Goal: Task Accomplishment & Management: Manage account settings

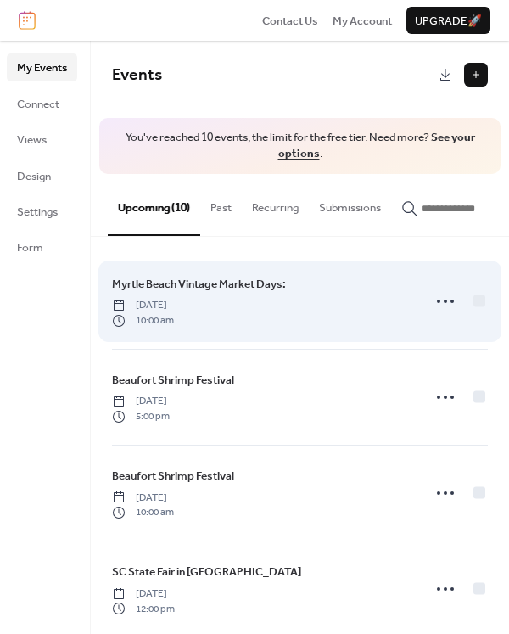
click at [356, 304] on div "Myrtle Beach Vintage Market Days: [DATE] 10:00 am" at bounding box center [261, 301] width 299 height 53
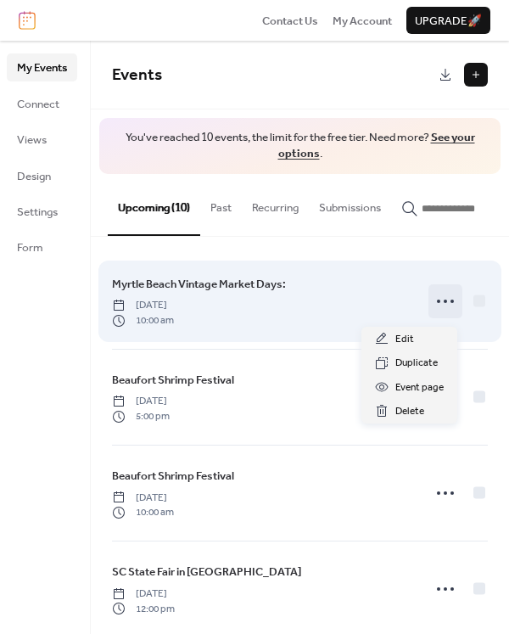
click at [432, 310] on icon at bounding box center [445, 301] width 27 height 27
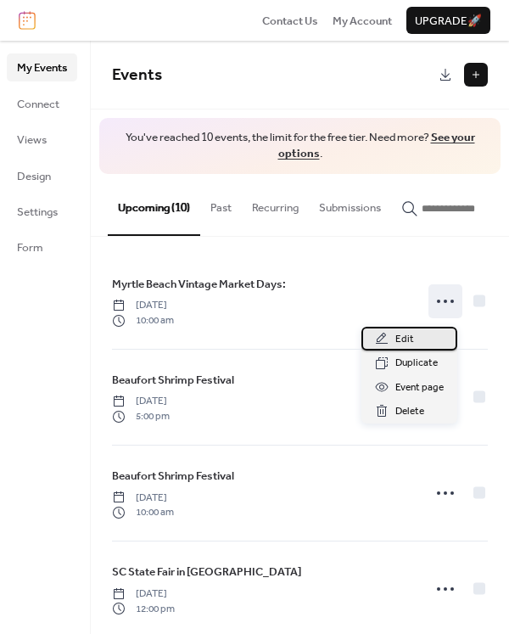
click at [415, 343] on div "Edit" at bounding box center [409, 339] width 96 height 24
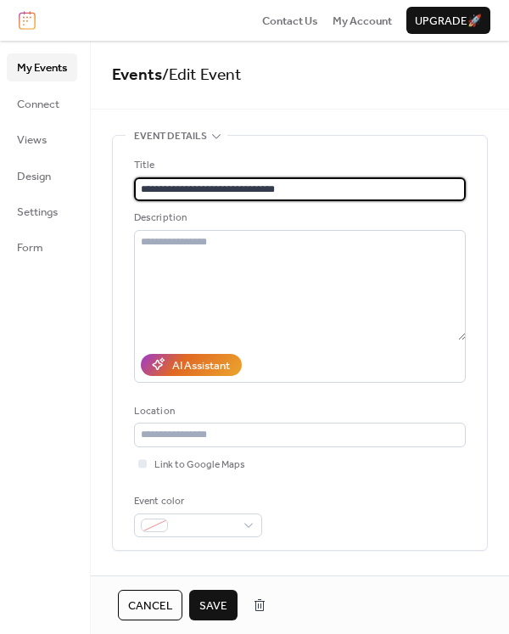
type input "**********"
click at [473, 224] on div "**********" at bounding box center [300, 343] width 374 height 414
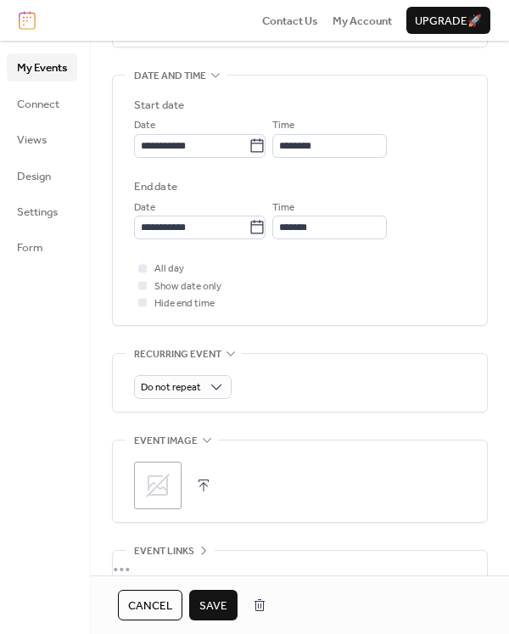
scroll to position [522, 0]
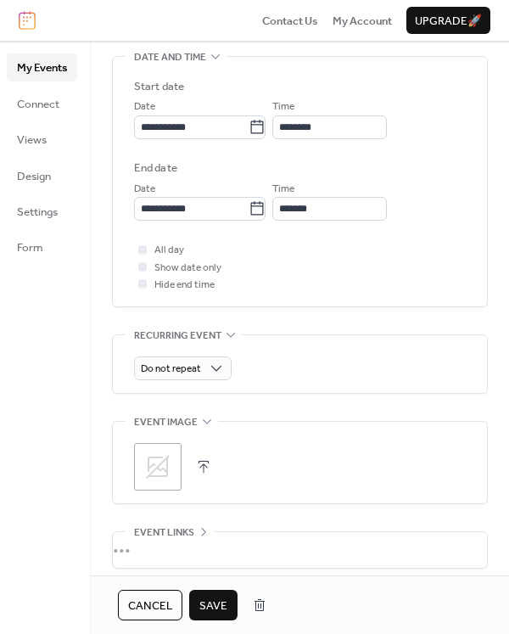
click at [162, 470] on icon at bounding box center [157, 466] width 27 height 27
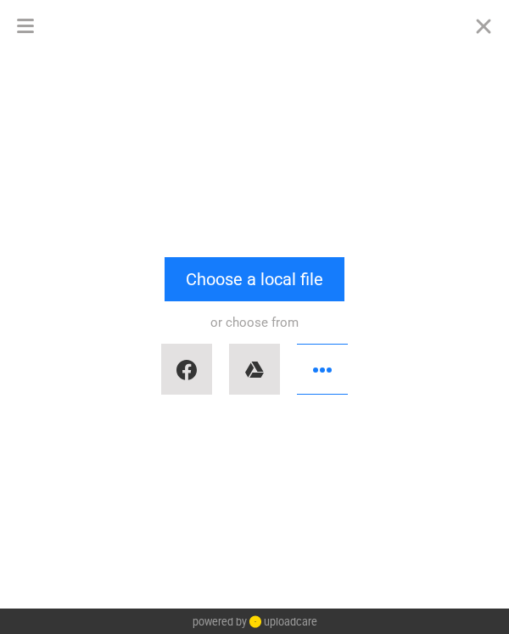
scroll to position [0, 0]
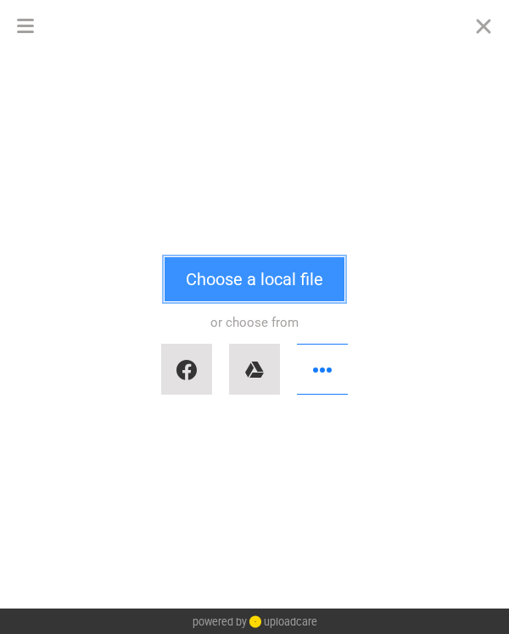
click at [227, 286] on button "Choose a local file" at bounding box center [255, 279] width 180 height 44
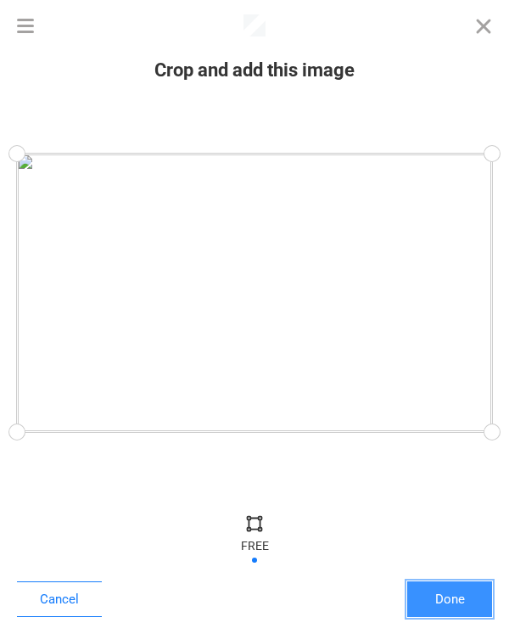
click at [469, 600] on button "Done" at bounding box center [449, 599] width 85 height 36
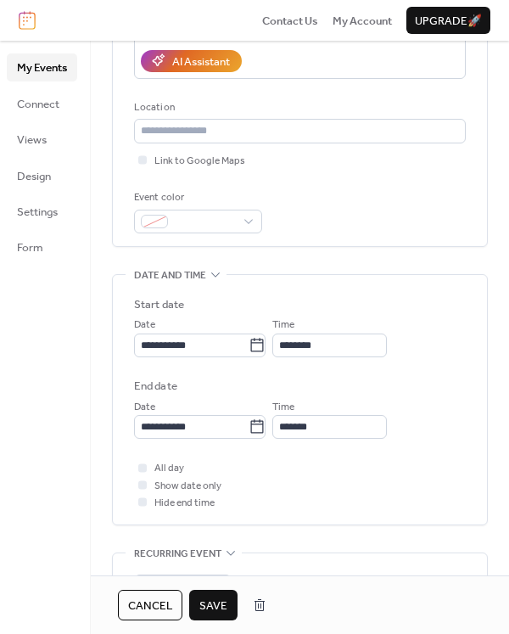
scroll to position [480, 0]
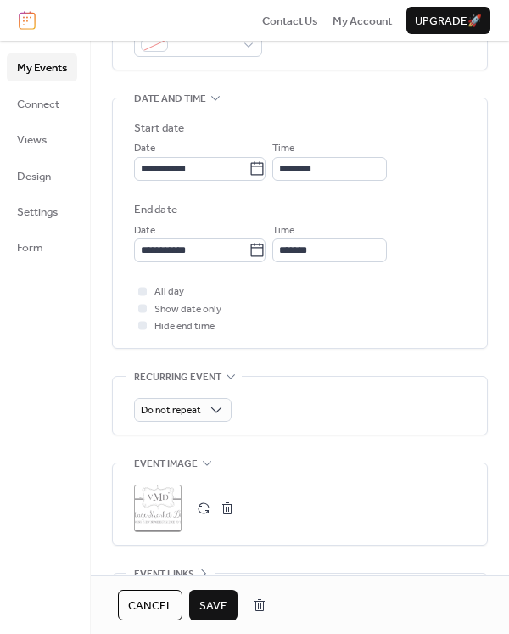
click at [214, 607] on span "Save" at bounding box center [213, 605] width 28 height 17
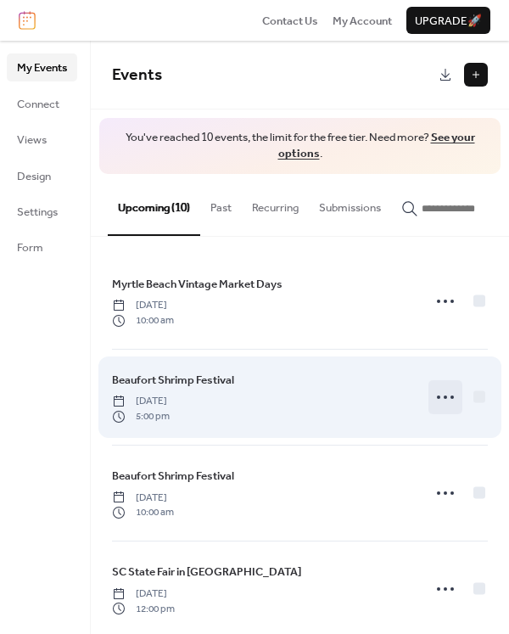
click at [444, 395] on icon at bounding box center [445, 396] width 27 height 27
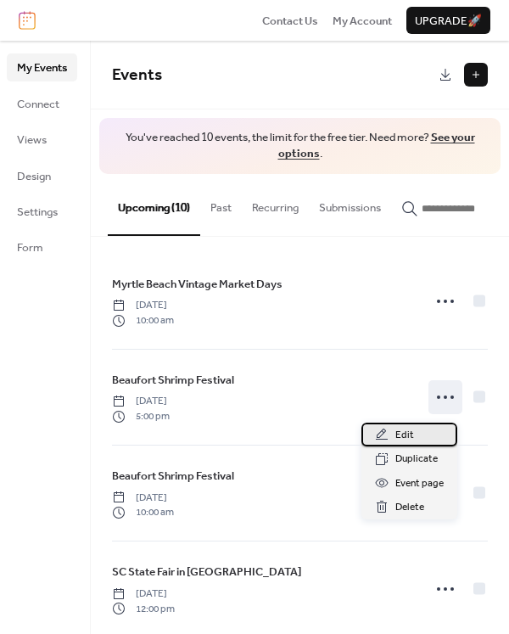
click at [414, 438] on div "Edit" at bounding box center [409, 434] width 96 height 24
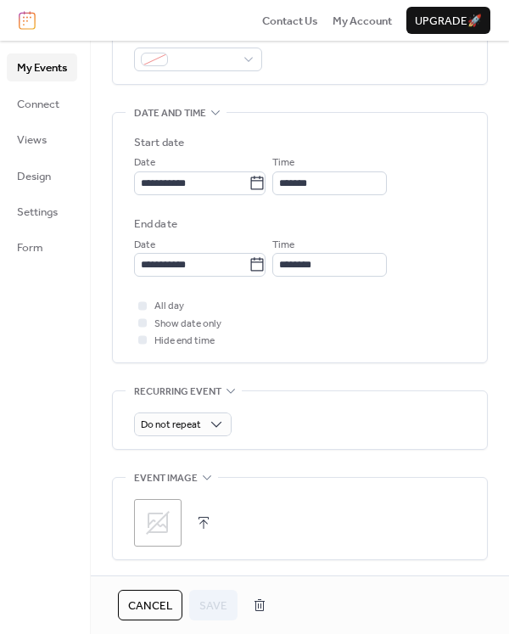
scroll to position [496, 0]
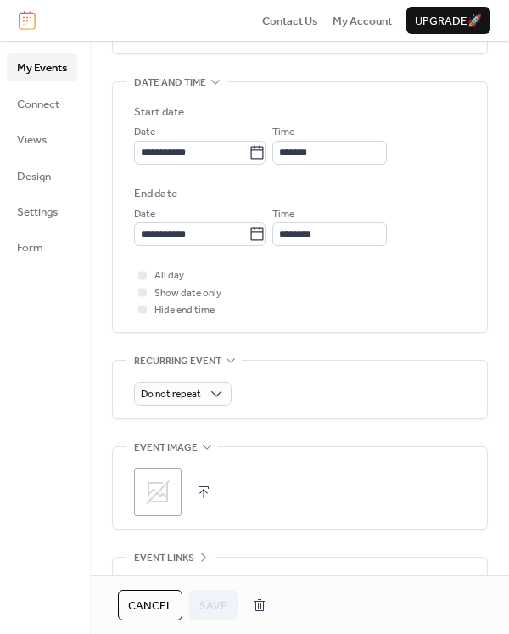
click at [154, 493] on icon at bounding box center [157, 491] width 27 height 27
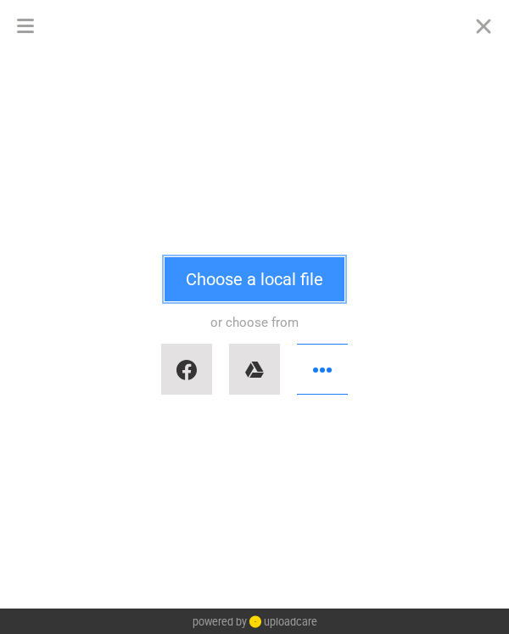
click at [298, 293] on button "Choose a local file" at bounding box center [255, 279] width 180 height 44
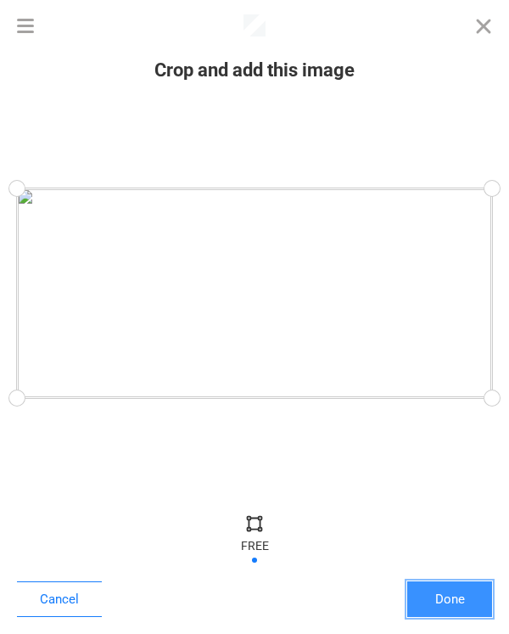
click at [428, 612] on button "Done" at bounding box center [449, 599] width 85 height 36
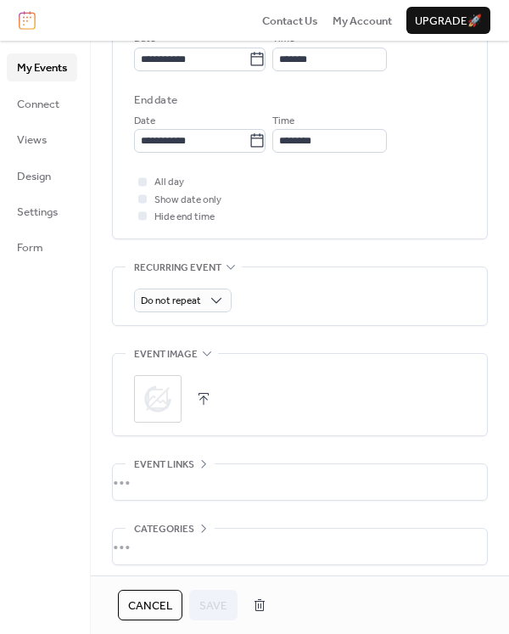
scroll to position [661, 0]
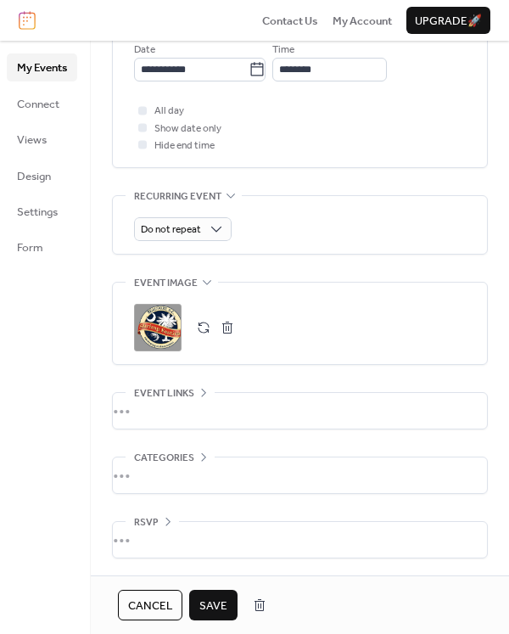
click at [206, 602] on span "Save" at bounding box center [213, 605] width 28 height 17
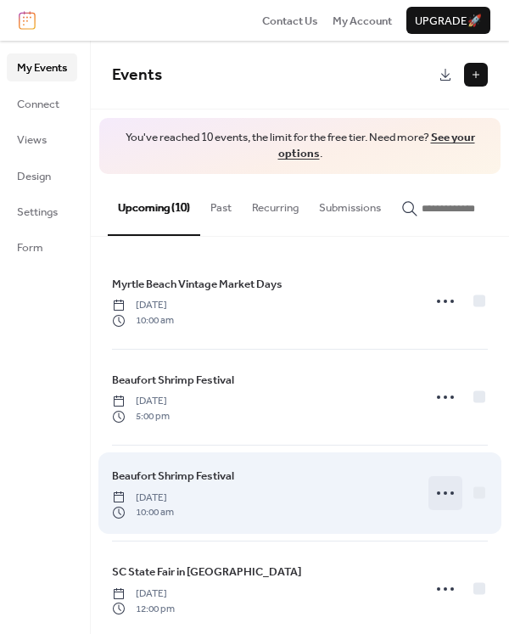
click at [444, 498] on icon at bounding box center [445, 492] width 27 height 27
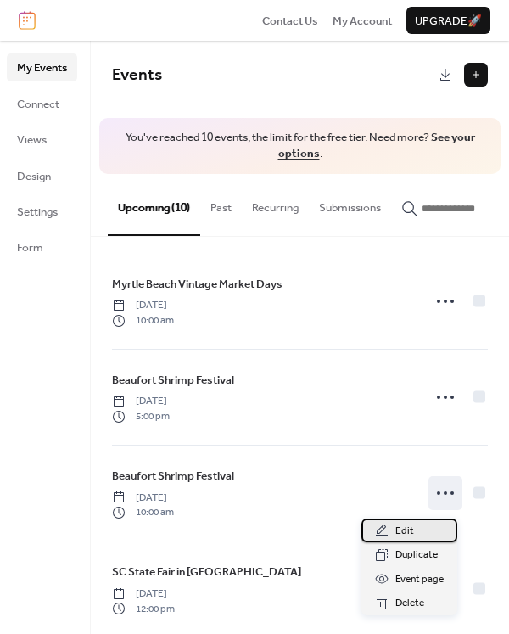
click at [404, 532] on span "Edit" at bounding box center [404, 530] width 19 height 17
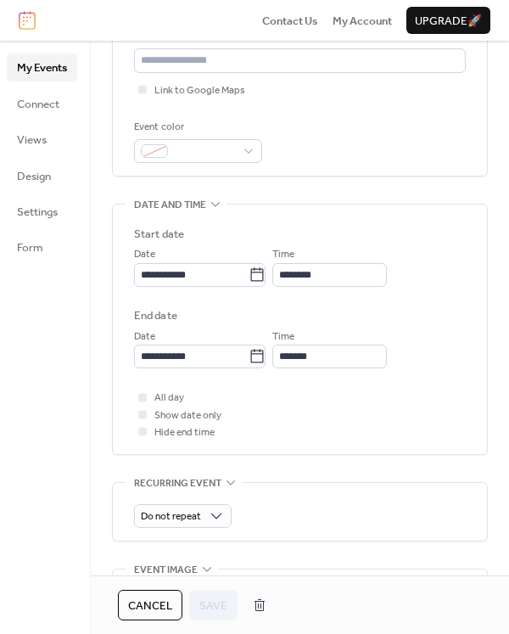
scroll to position [661, 0]
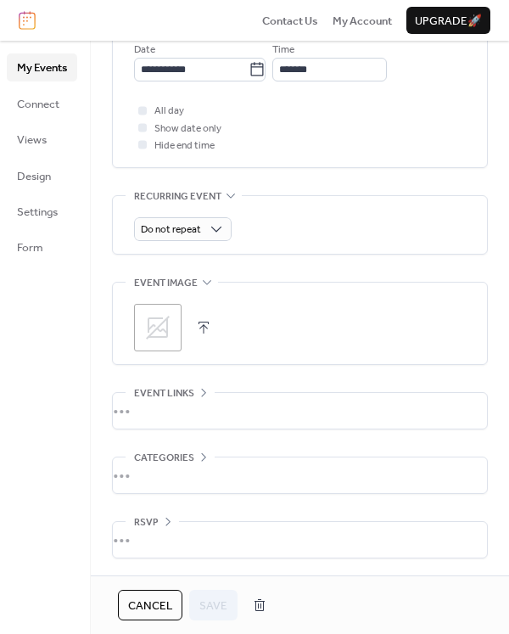
click at [154, 315] on icon at bounding box center [157, 327] width 27 height 27
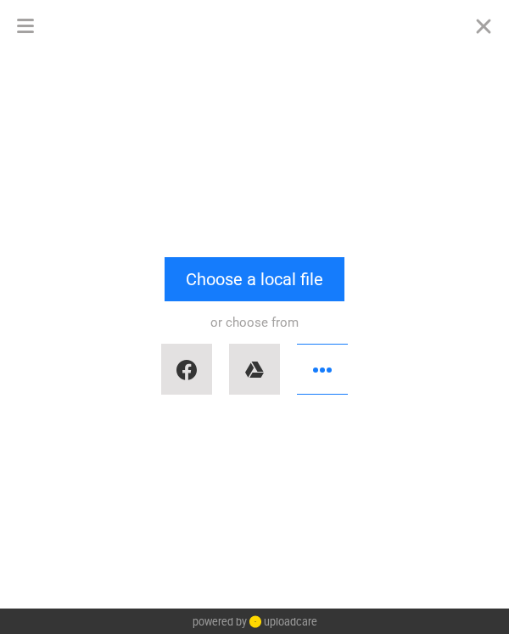
scroll to position [0, 0]
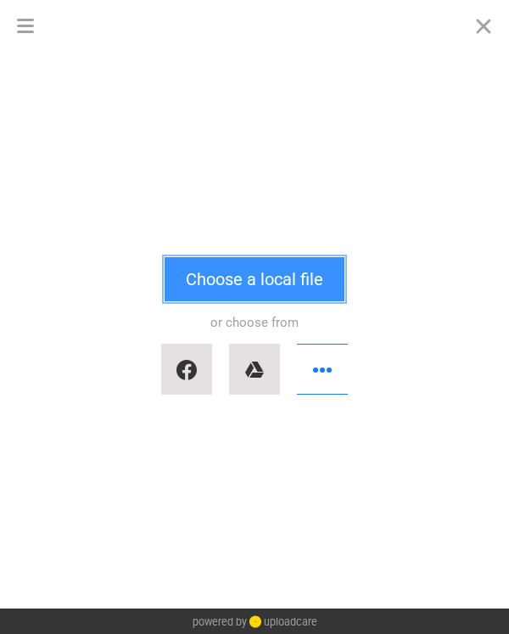
click at [229, 286] on button "Choose a local file" at bounding box center [255, 279] width 180 height 44
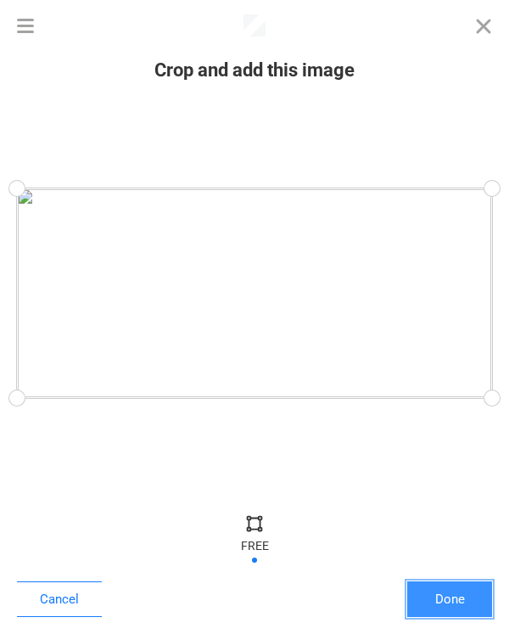
click at [440, 602] on button "Done" at bounding box center [449, 599] width 85 height 36
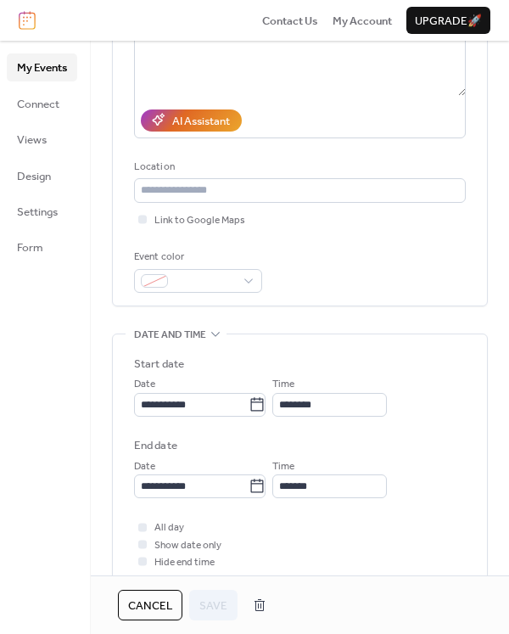
scroll to position [661, 0]
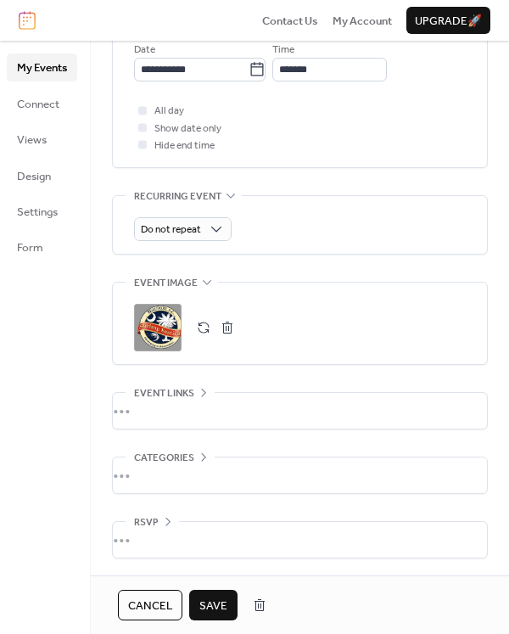
click at [222, 603] on span "Save" at bounding box center [213, 605] width 28 height 17
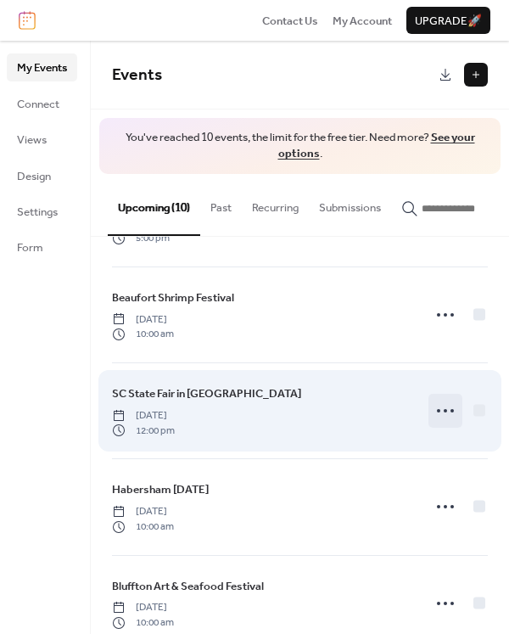
click at [443, 415] on icon at bounding box center [445, 410] width 27 height 27
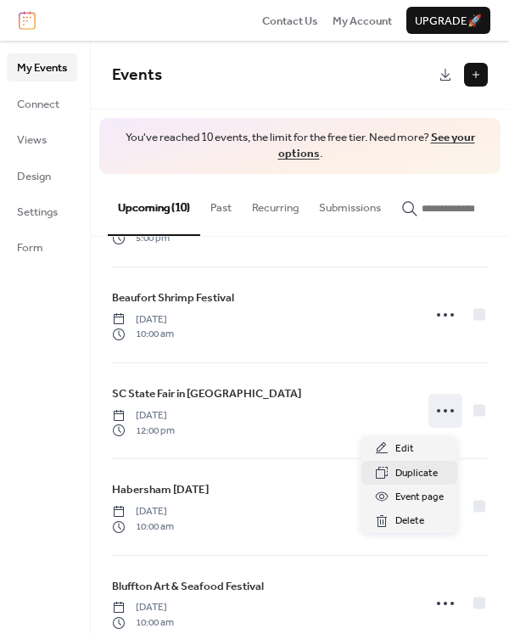
scroll to position [198, 0]
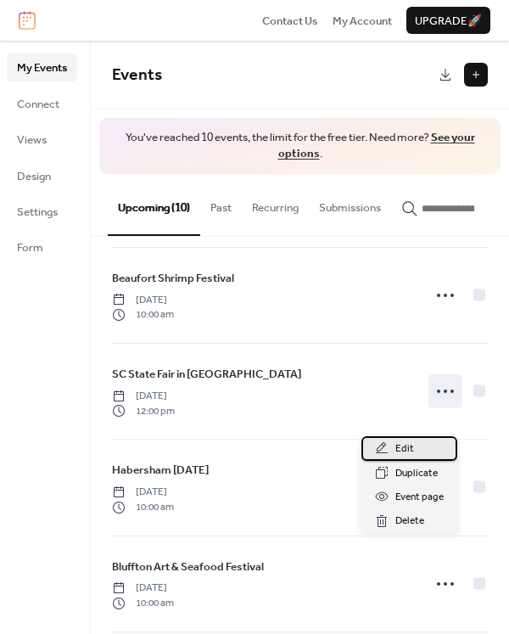
click at [424, 451] on div "Edit" at bounding box center [409, 448] width 96 height 24
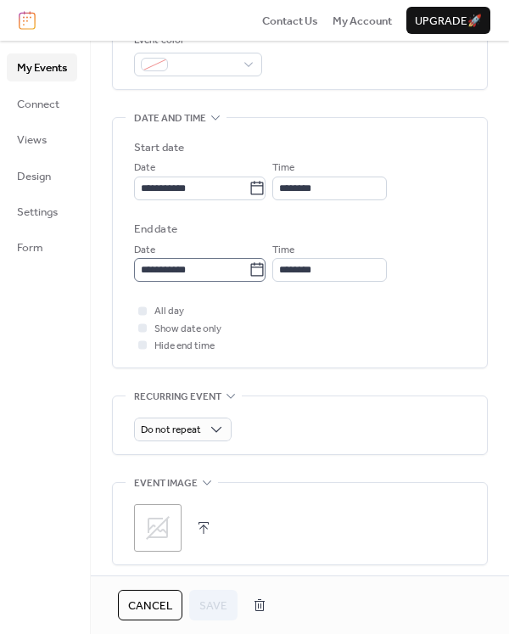
scroll to position [498, 0]
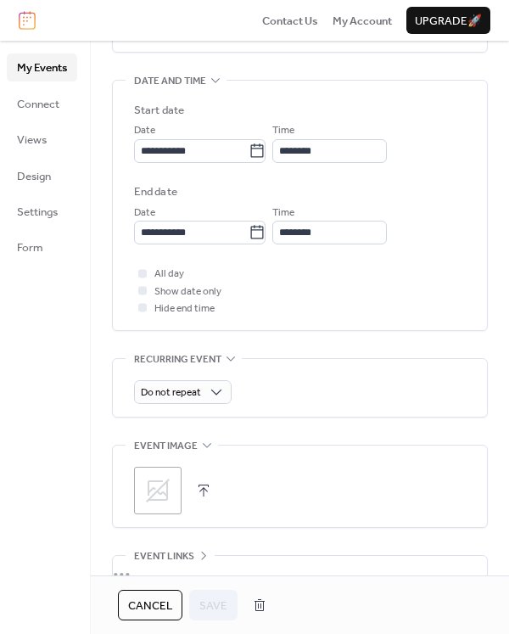
click at [170, 498] on icon at bounding box center [157, 490] width 27 height 27
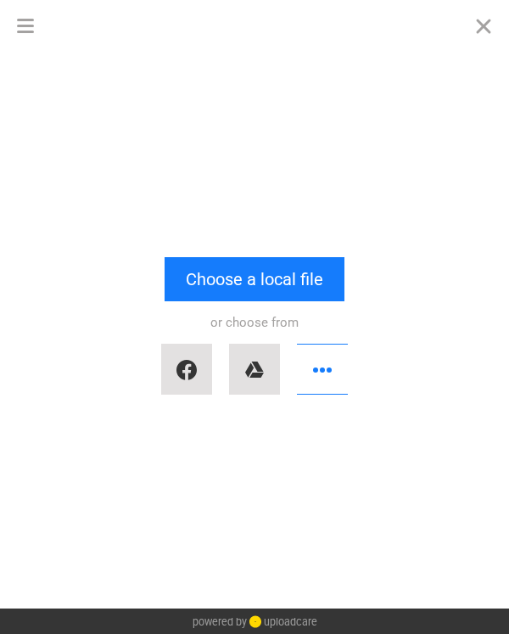
scroll to position [0, 0]
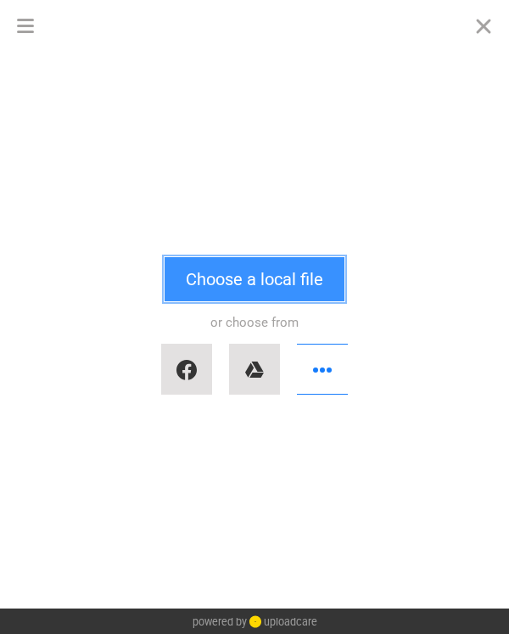
click at [267, 289] on button "Choose a local file" at bounding box center [255, 279] width 180 height 44
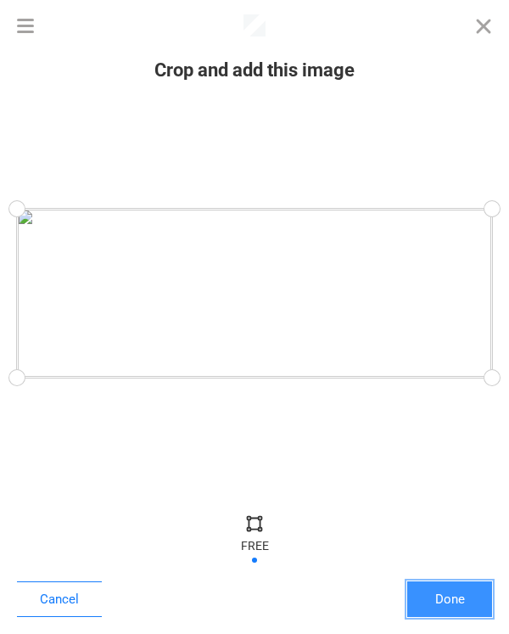
click at [453, 599] on button "Done" at bounding box center [449, 599] width 85 height 36
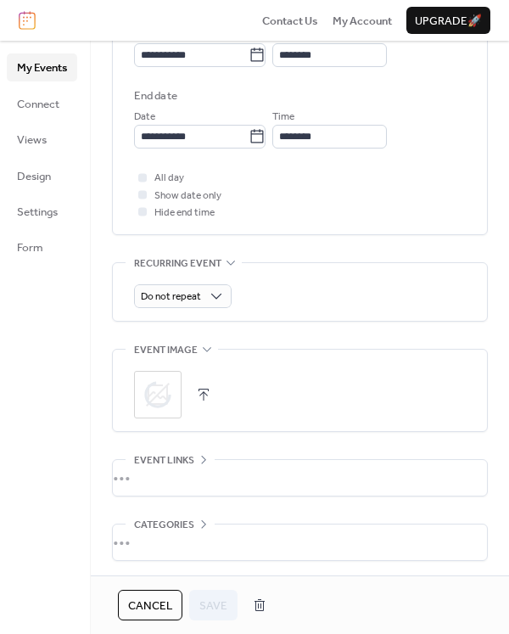
scroll to position [661, 0]
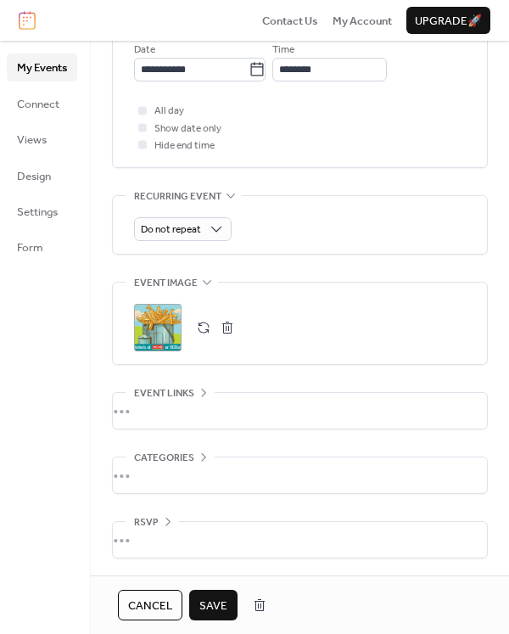
click at [213, 612] on span "Save" at bounding box center [213, 605] width 28 height 17
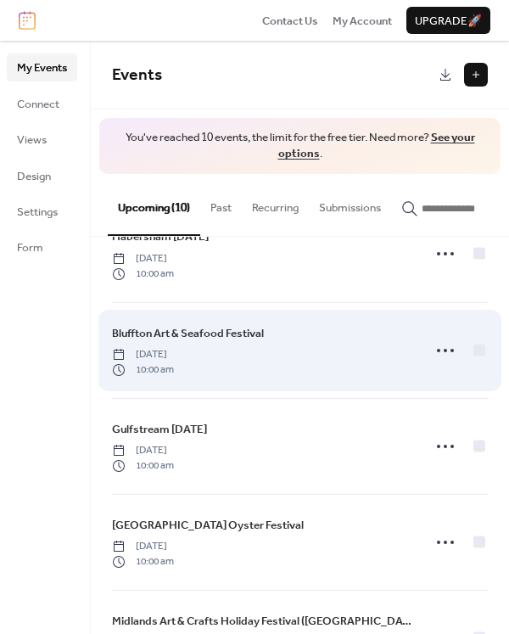
scroll to position [433, 0]
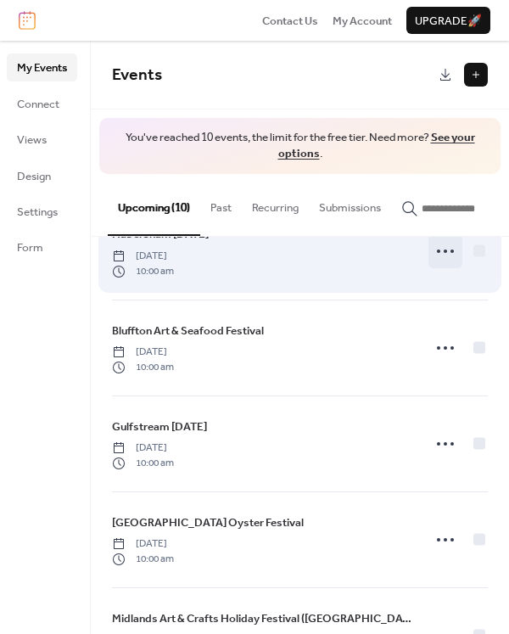
click at [442, 260] on icon at bounding box center [445, 250] width 27 height 27
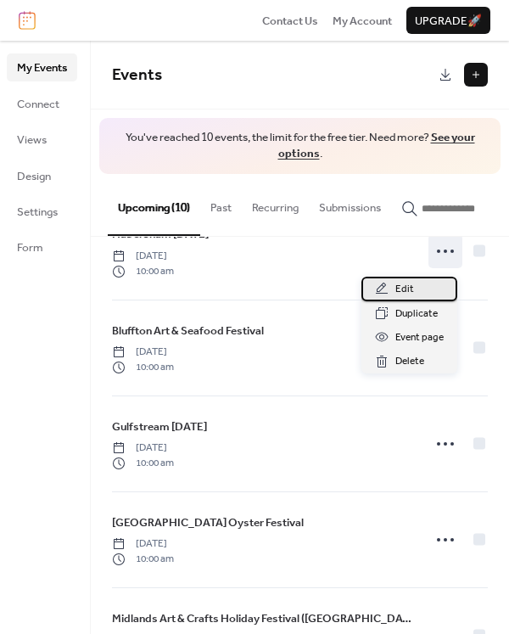
click at [426, 292] on div "Edit" at bounding box center [409, 289] width 96 height 24
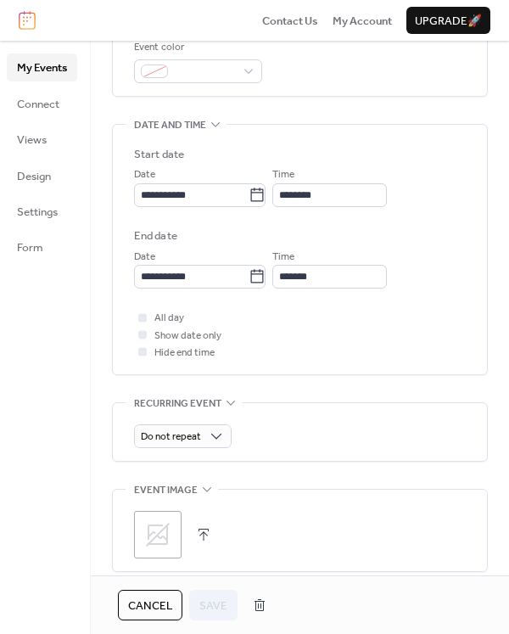
scroll to position [487, 0]
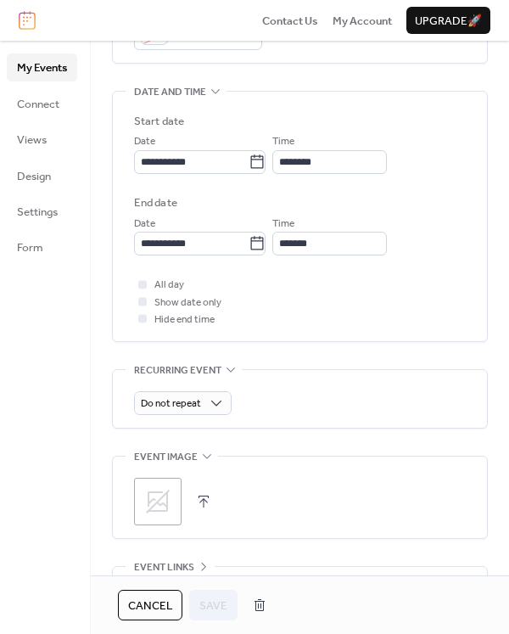
click at [146, 494] on icon at bounding box center [157, 501] width 27 height 27
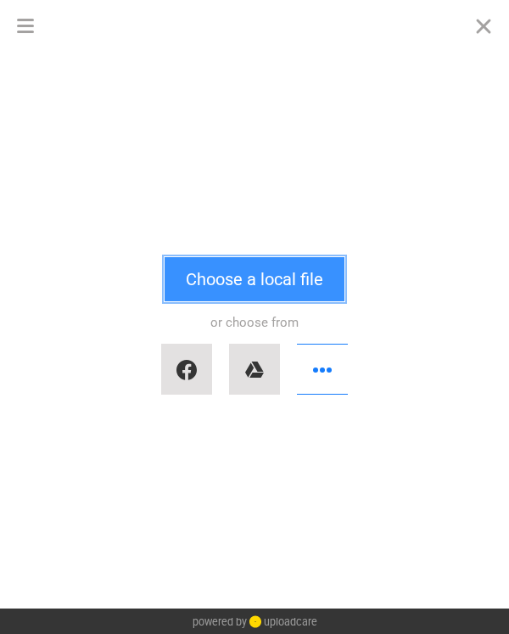
click at [310, 257] on button "Choose a local file" at bounding box center [255, 279] width 180 height 44
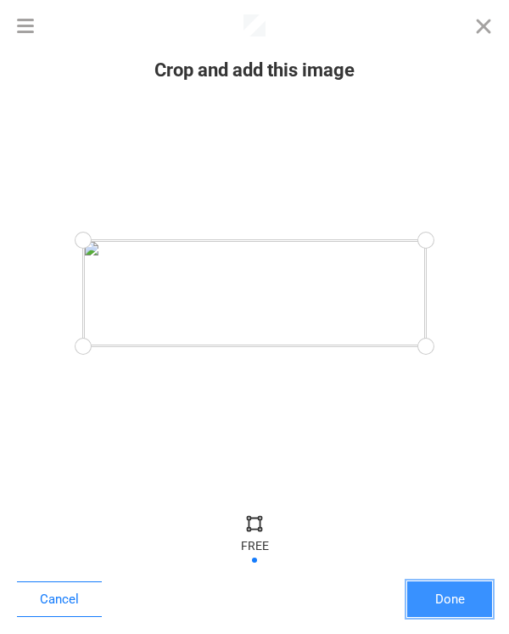
click at [474, 584] on button "Done" at bounding box center [449, 599] width 85 height 36
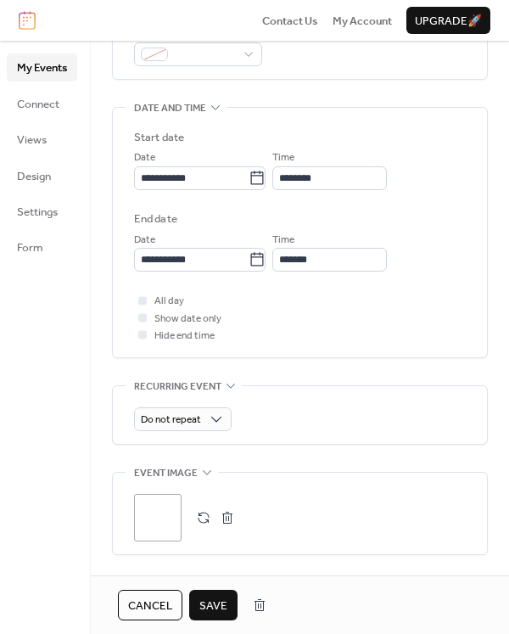
scroll to position [661, 0]
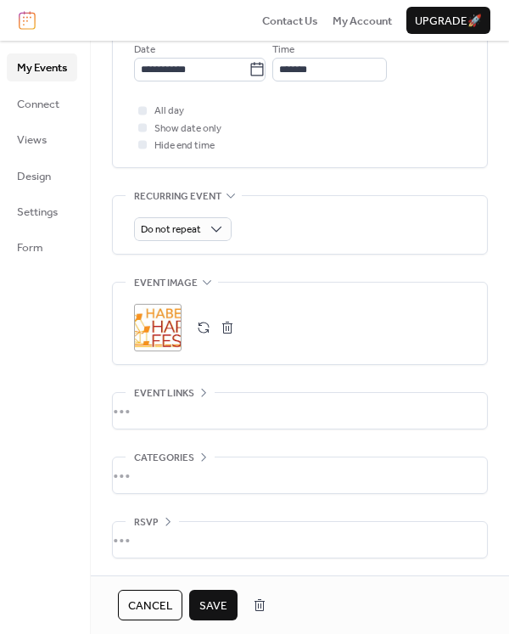
click at [213, 611] on span "Save" at bounding box center [213, 605] width 28 height 17
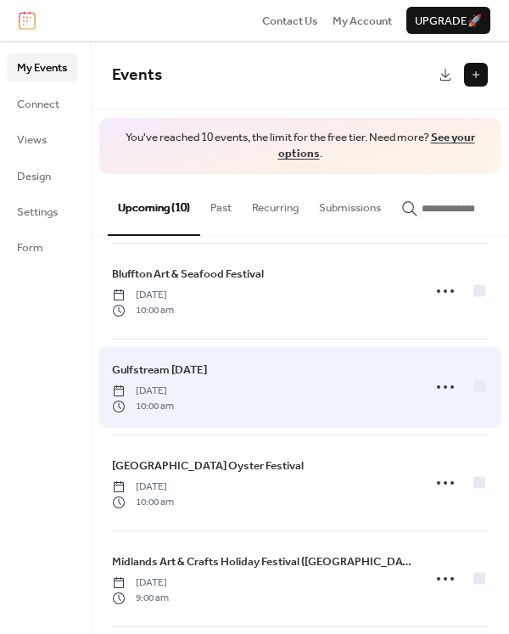
scroll to position [492, 0]
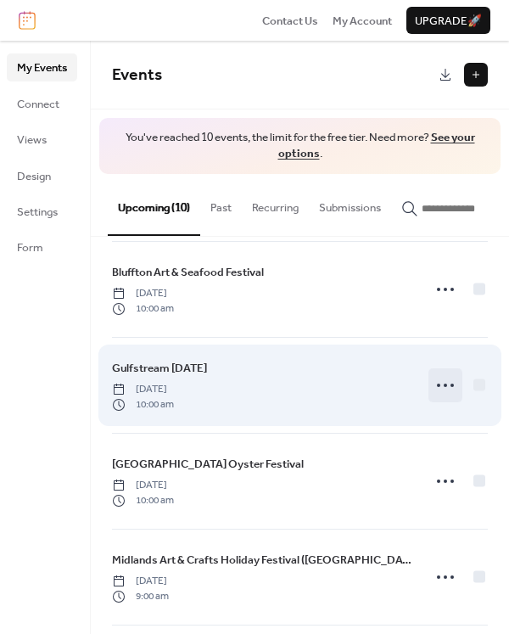
click at [447, 385] on icon at bounding box center [445, 384] width 27 height 27
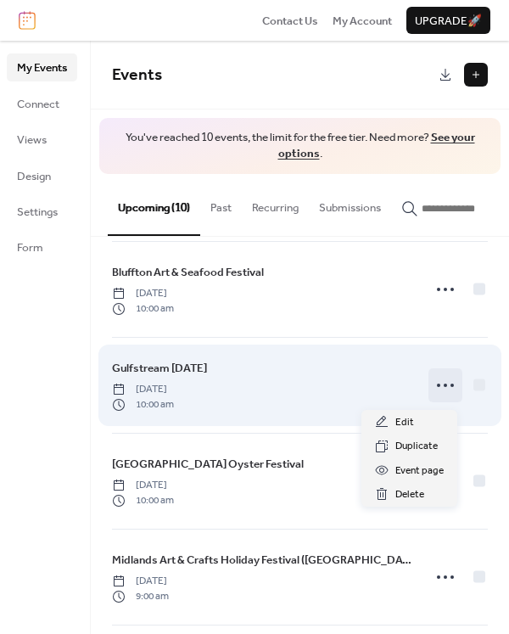
scroll to position [494, 0]
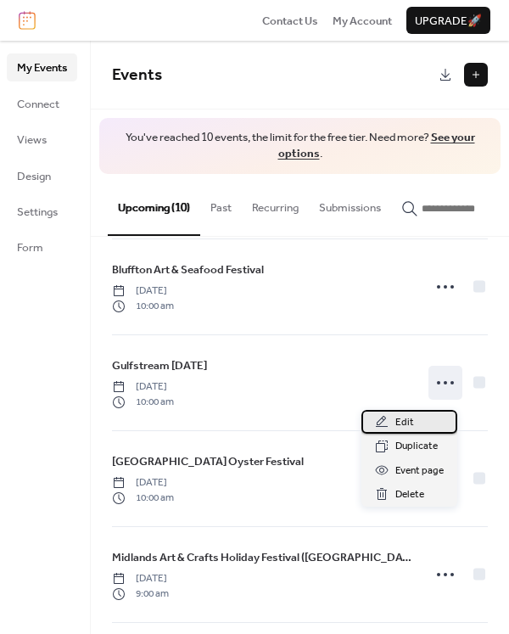
click at [422, 425] on div "Edit" at bounding box center [409, 422] width 96 height 24
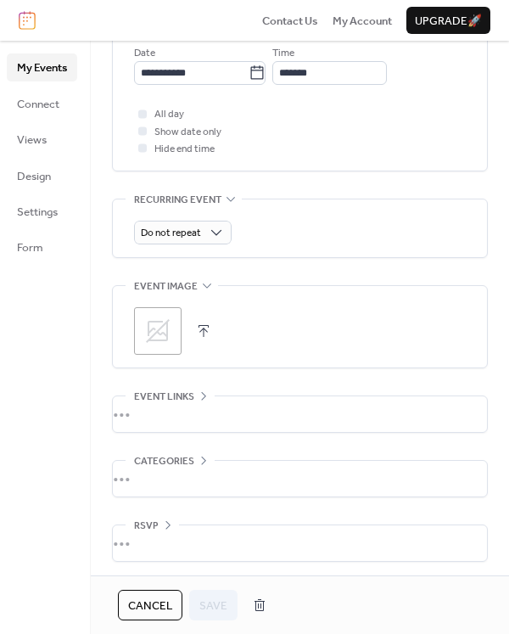
scroll to position [661, 0]
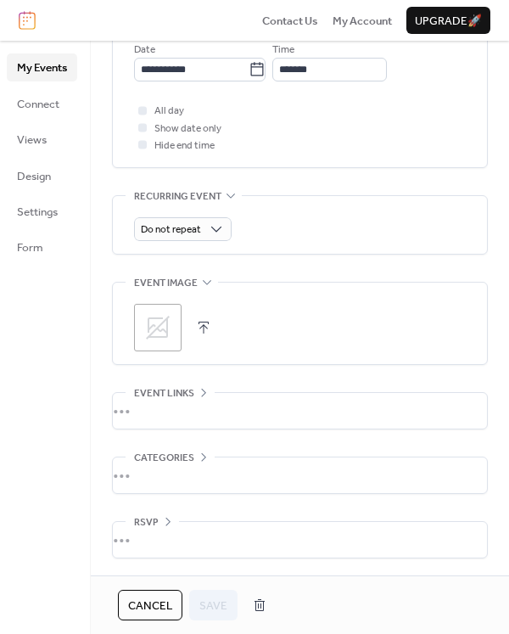
click at [147, 319] on icon at bounding box center [157, 327] width 27 height 27
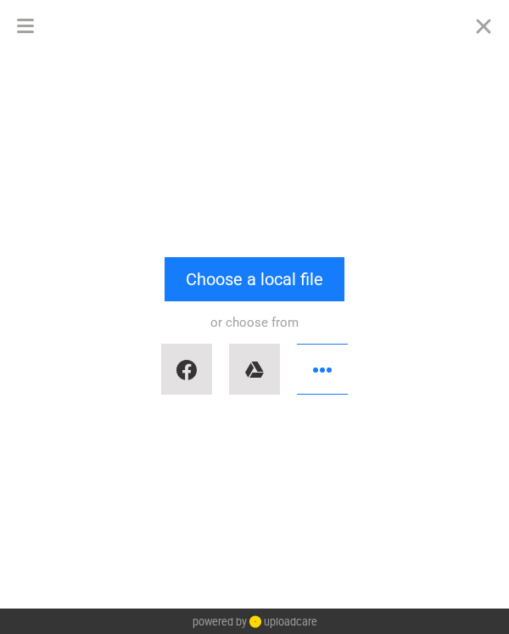
scroll to position [0, 0]
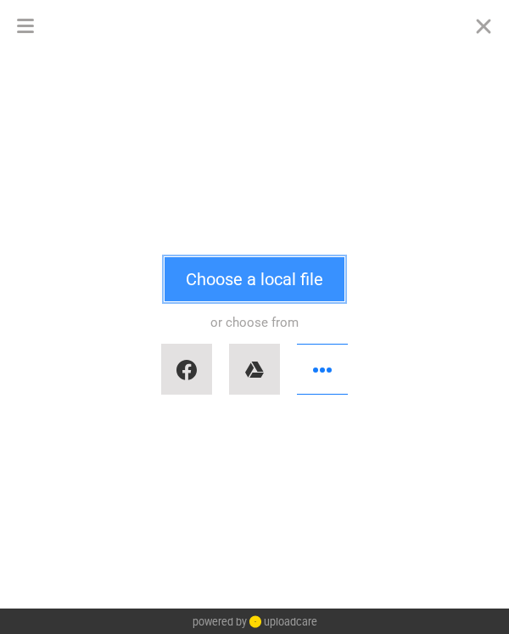
click at [227, 265] on button "Choose a local file" at bounding box center [255, 279] width 180 height 44
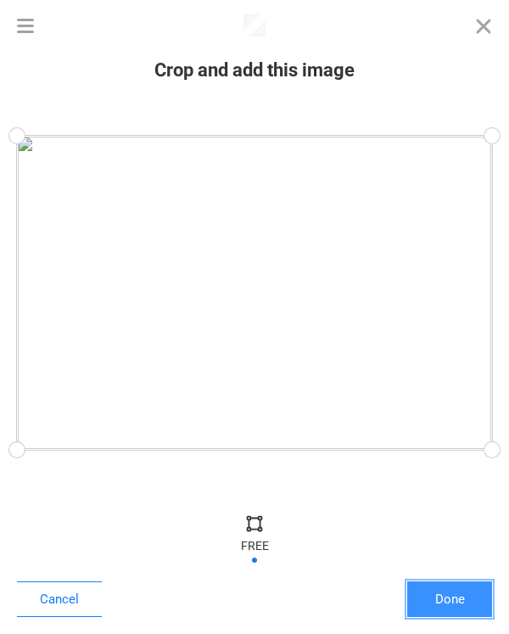
click at [445, 604] on button "Done" at bounding box center [449, 599] width 85 height 36
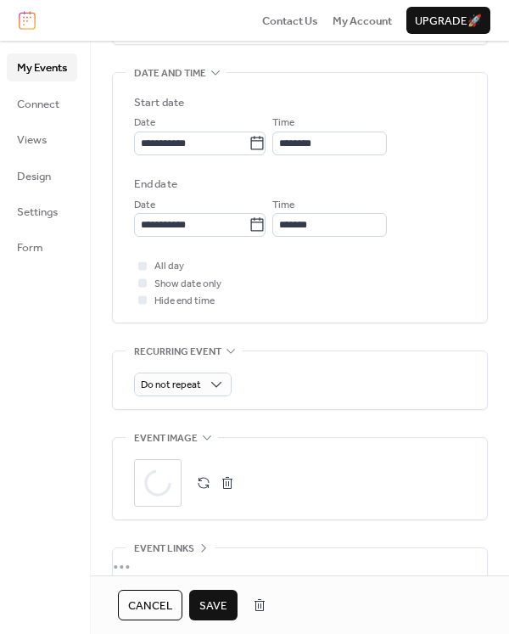
scroll to position [661, 0]
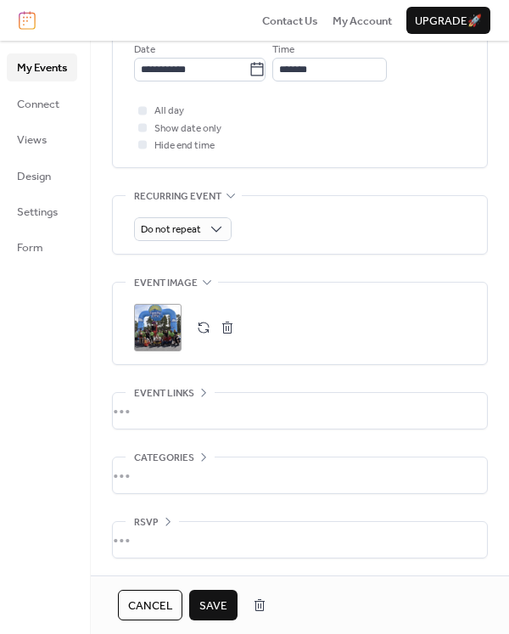
click at [214, 602] on span "Save" at bounding box center [213, 605] width 28 height 17
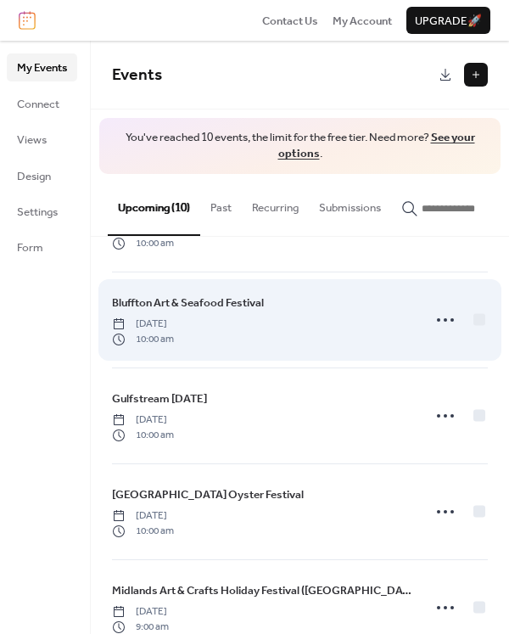
scroll to position [490, 0]
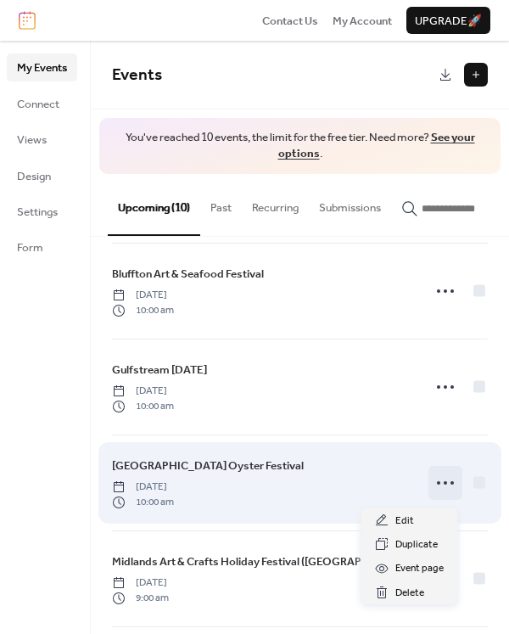
click at [440, 489] on icon at bounding box center [445, 482] width 27 height 27
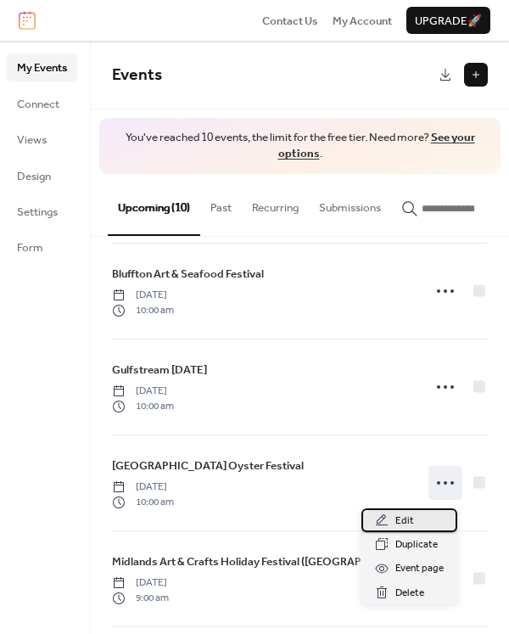
click at [407, 518] on span "Edit" at bounding box center [404, 520] width 19 height 17
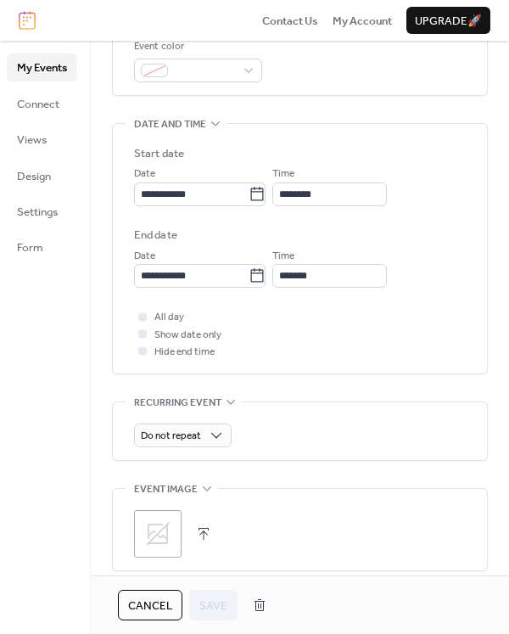
scroll to position [465, 0]
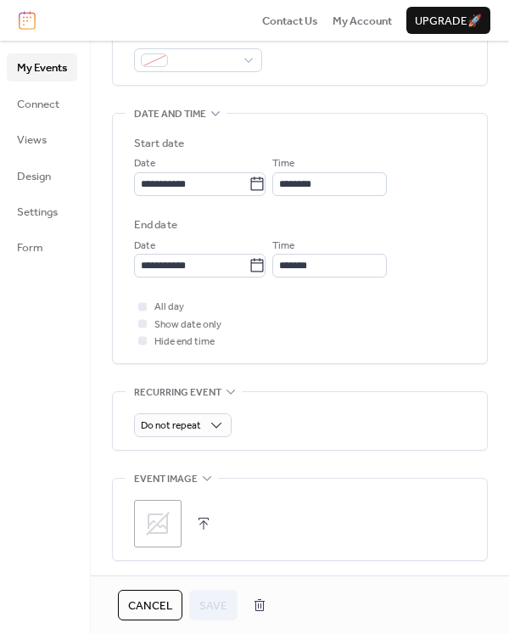
click at [153, 522] on icon at bounding box center [157, 523] width 27 height 27
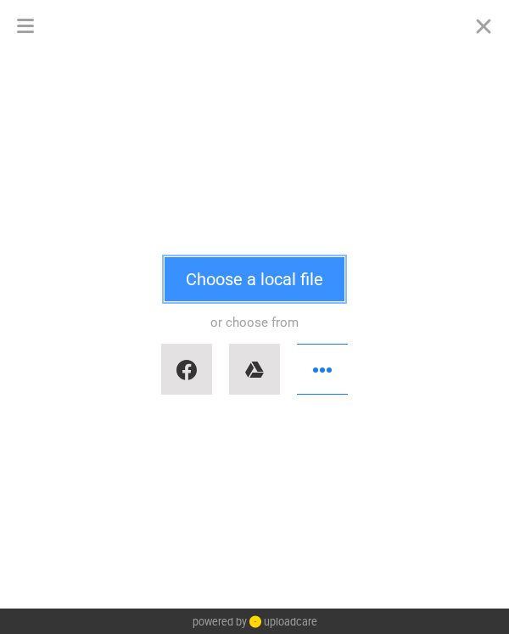
click at [275, 281] on button "Choose a local file" at bounding box center [255, 279] width 180 height 44
click at [279, 280] on button "Choose a local file" at bounding box center [255, 279] width 180 height 44
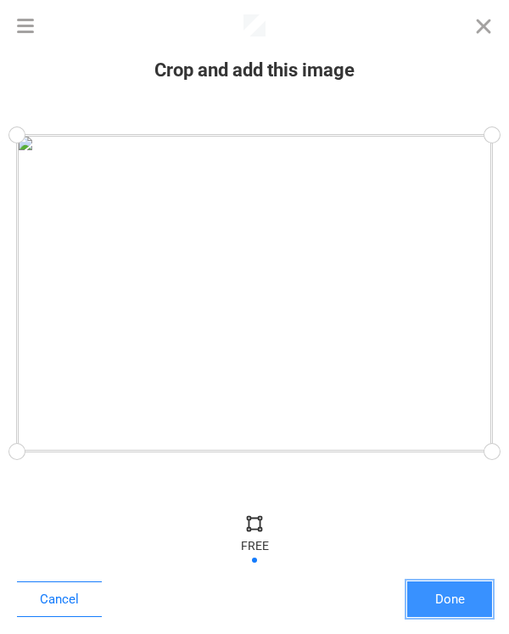
click at [450, 596] on button "Done" at bounding box center [449, 599] width 85 height 36
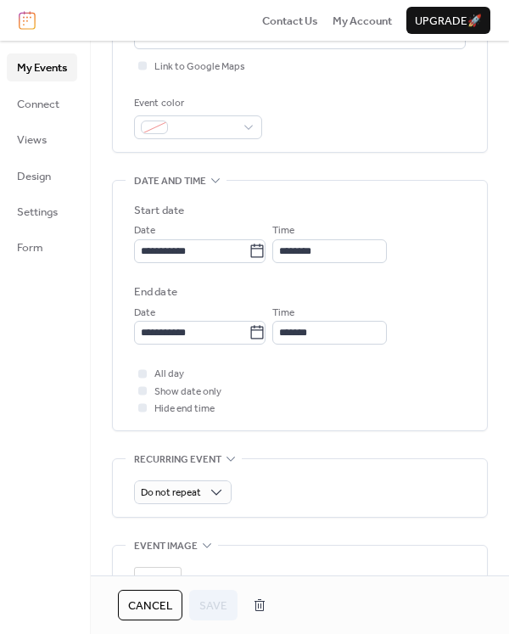
scroll to position [661, 0]
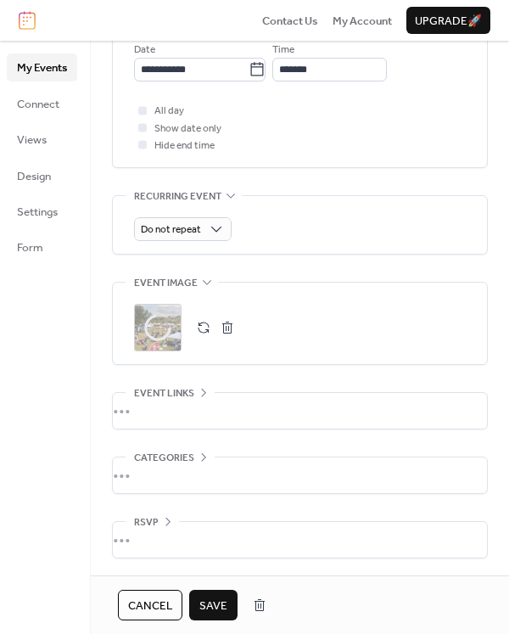
click at [215, 614] on span "Save" at bounding box center [213, 605] width 28 height 17
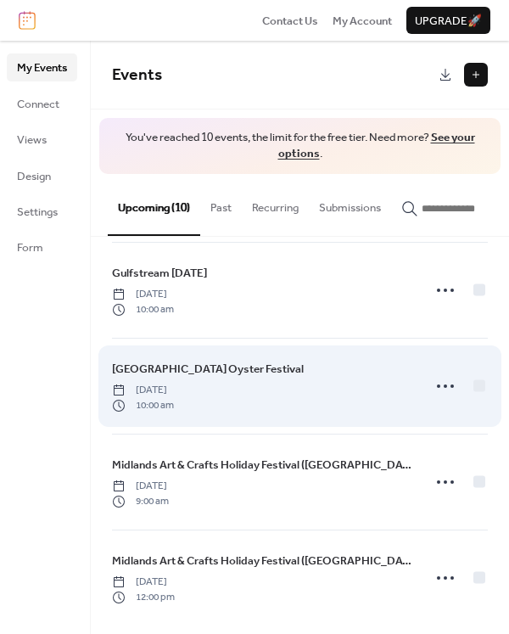
scroll to position [600, 0]
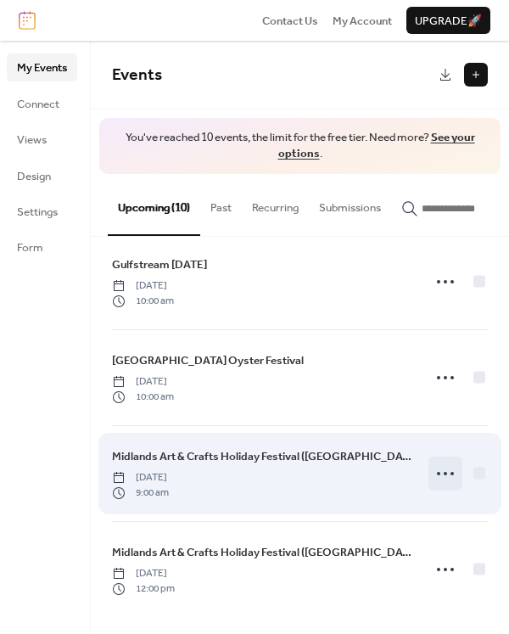
click at [428, 473] on div at bounding box center [445, 473] width 34 height 34
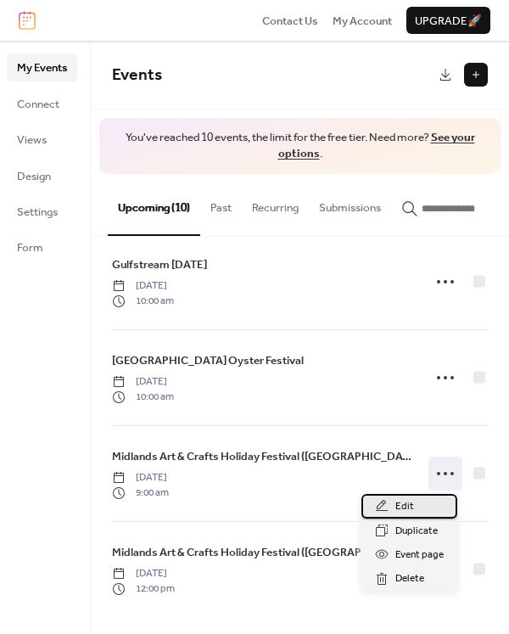
click at [409, 508] on span "Edit" at bounding box center [404, 506] width 19 height 17
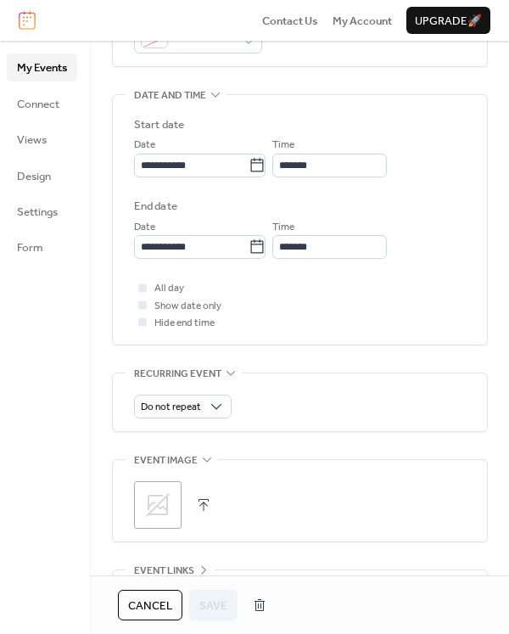
scroll to position [565, 0]
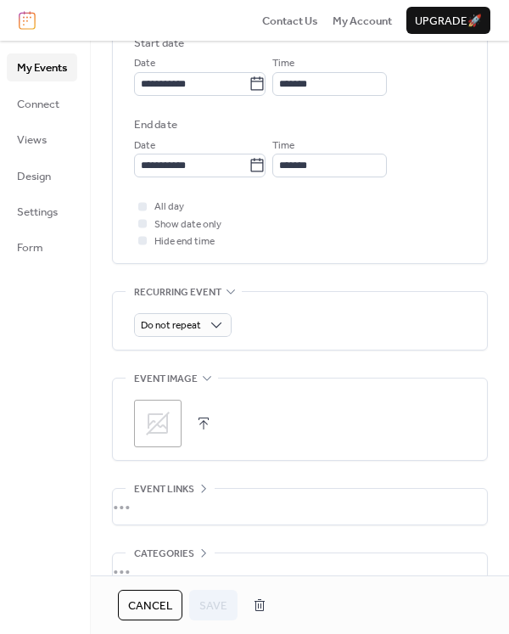
click at [165, 402] on div ";" at bounding box center [157, 422] width 47 height 47
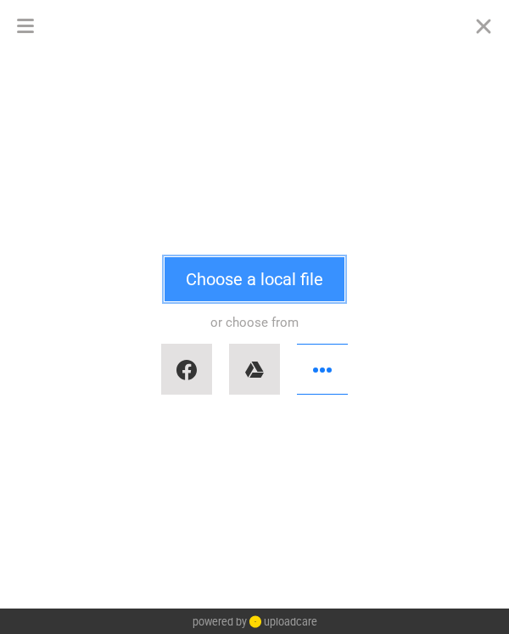
click at [228, 275] on button "Choose a local file" at bounding box center [255, 279] width 180 height 44
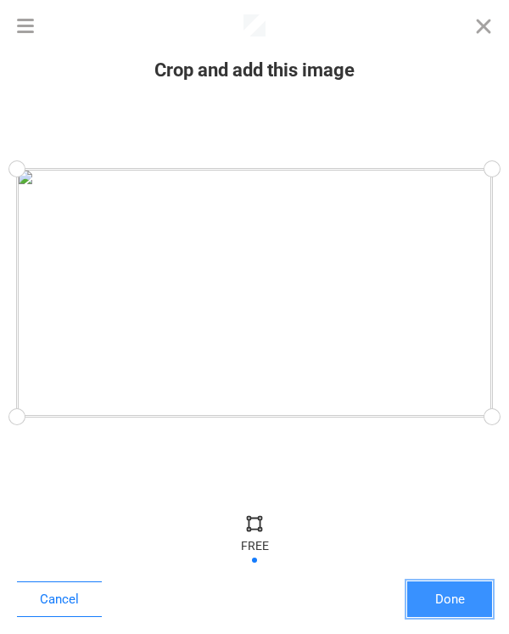
click at [444, 593] on button "Done" at bounding box center [449, 599] width 85 height 36
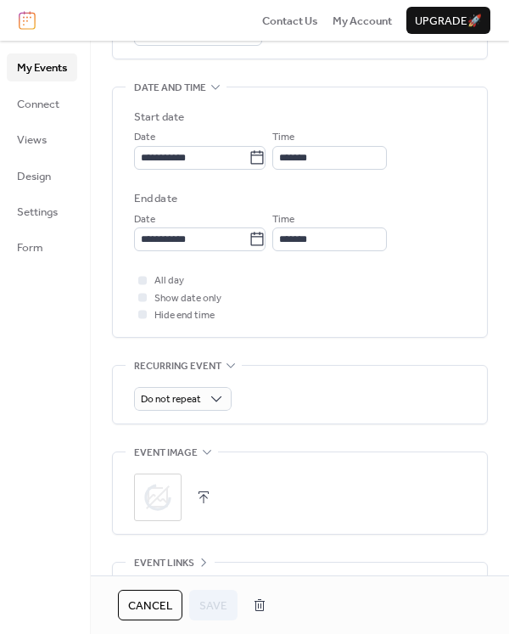
scroll to position [661, 0]
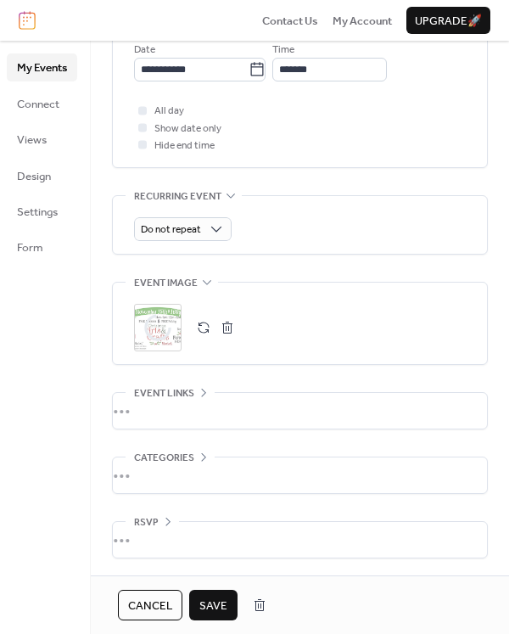
click at [206, 605] on span "Save" at bounding box center [213, 605] width 28 height 17
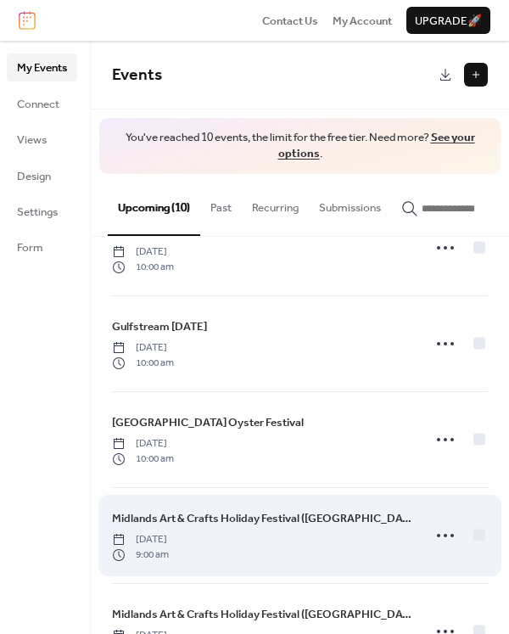
scroll to position [600, 0]
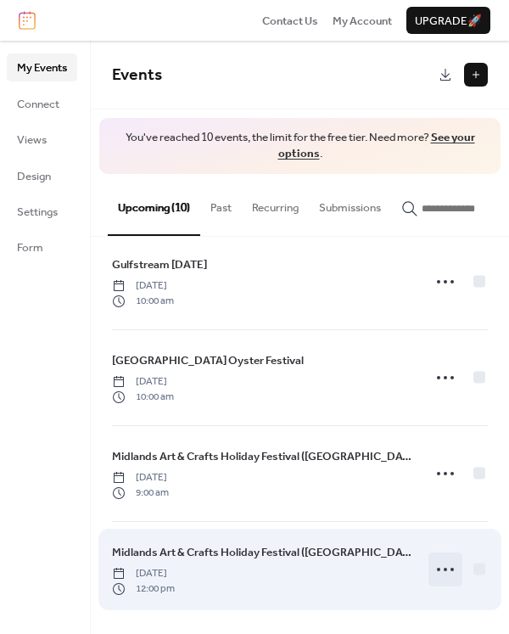
click at [444, 573] on icon at bounding box center [445, 569] width 27 height 27
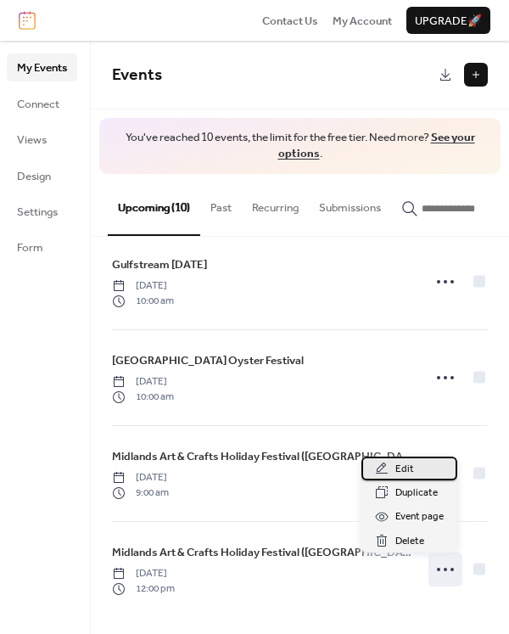
click at [414, 477] on div "Edit" at bounding box center [409, 468] width 96 height 24
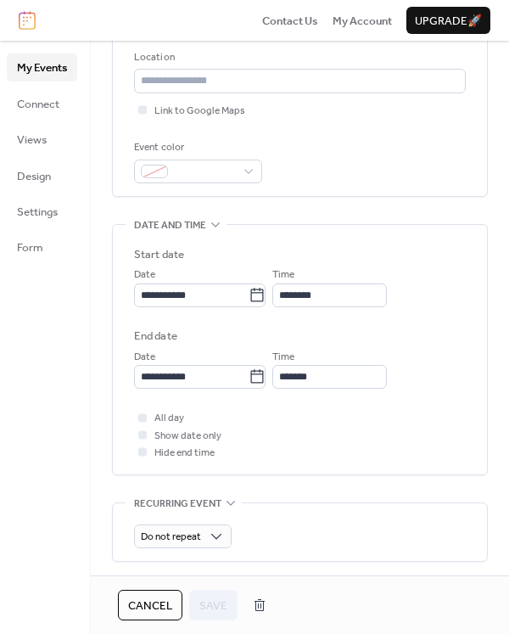
scroll to position [661, 0]
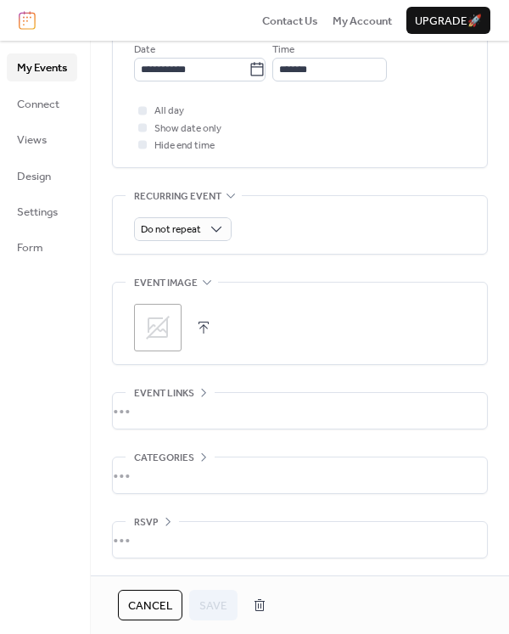
click at [154, 320] on icon at bounding box center [157, 327] width 27 height 27
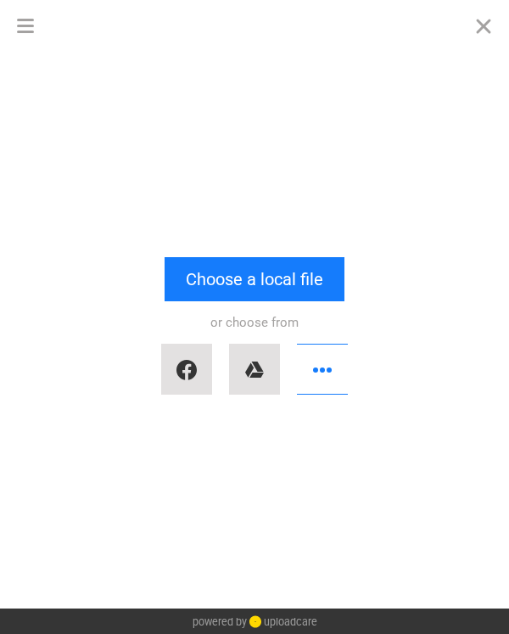
scroll to position [0, 0]
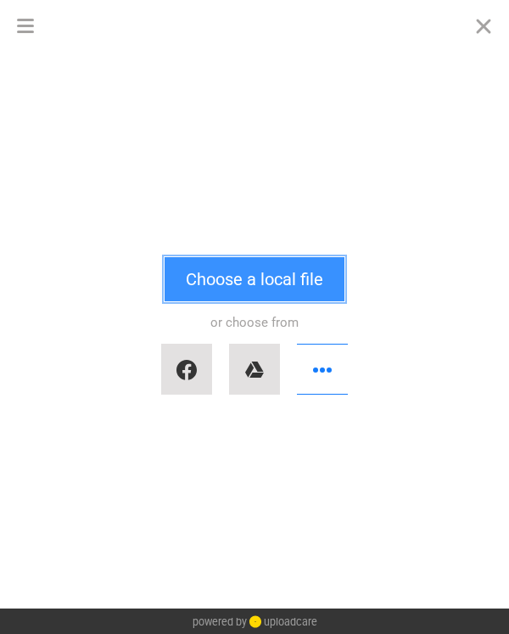
click at [220, 279] on button "Choose a local file" at bounding box center [255, 279] width 180 height 44
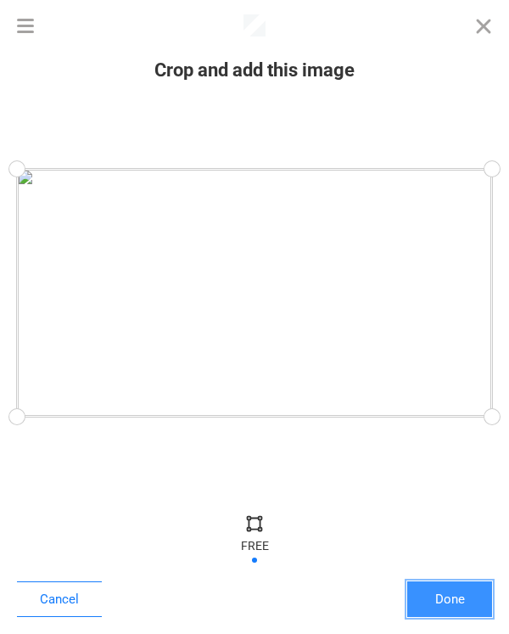
click at [451, 595] on button "Done" at bounding box center [449, 599] width 85 height 36
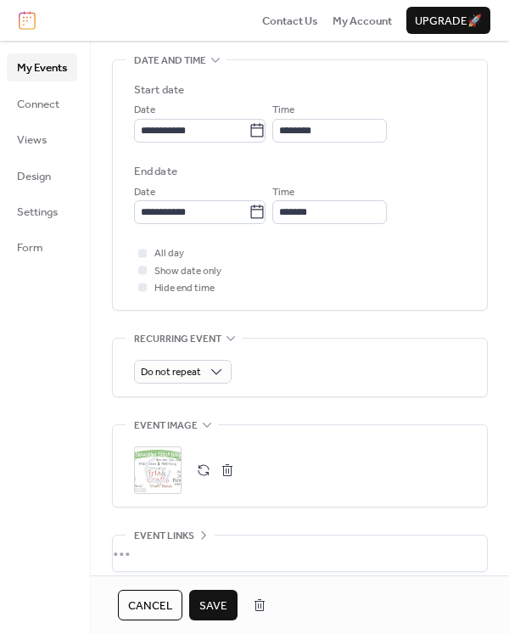
scroll to position [661, 0]
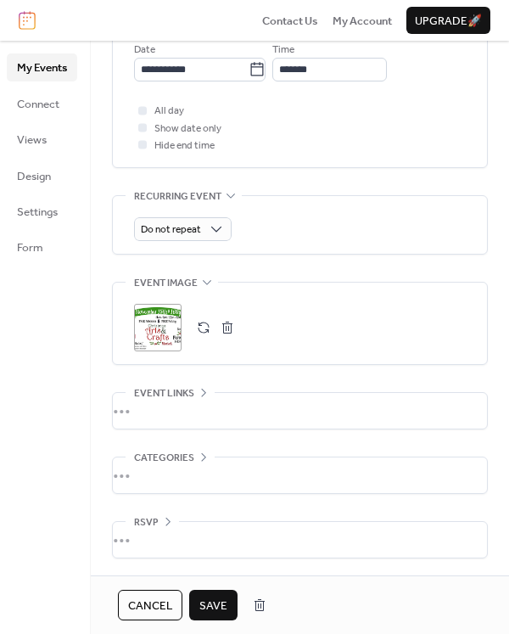
click at [206, 612] on span "Save" at bounding box center [213, 605] width 28 height 17
